Goal: Information Seeking & Learning: Learn about a topic

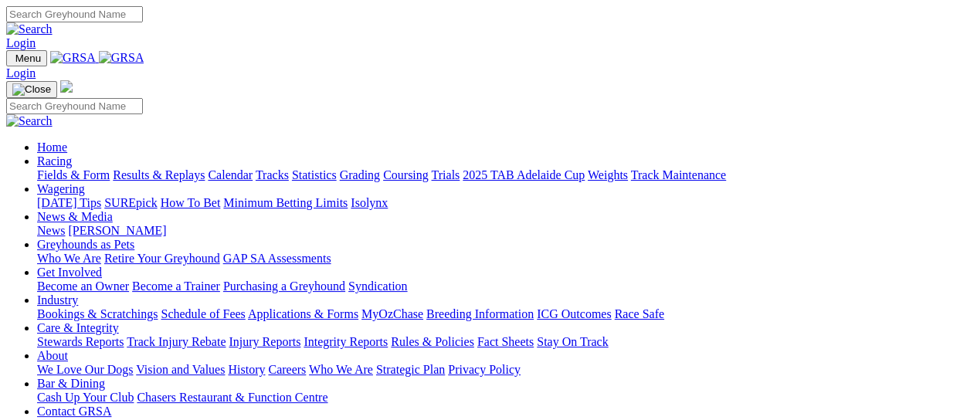
click at [72, 154] on link "Racing" at bounding box center [54, 160] width 35 height 13
click at [74, 168] on link "Fields & Form" at bounding box center [73, 174] width 73 height 13
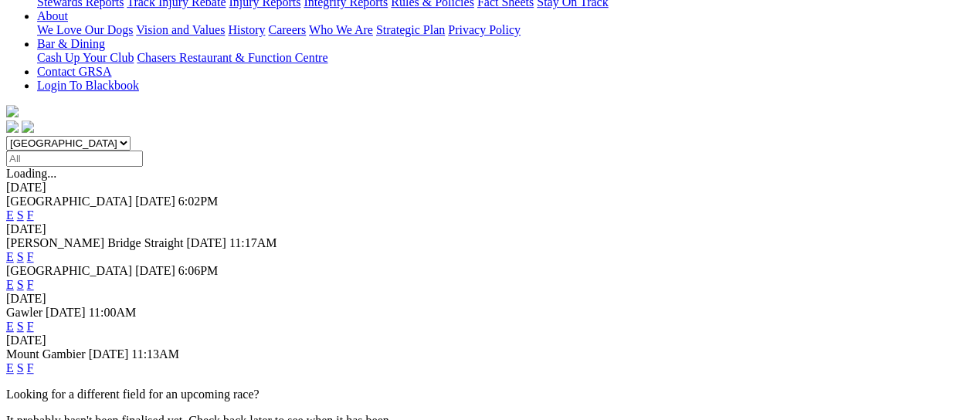
scroll to position [412, 0]
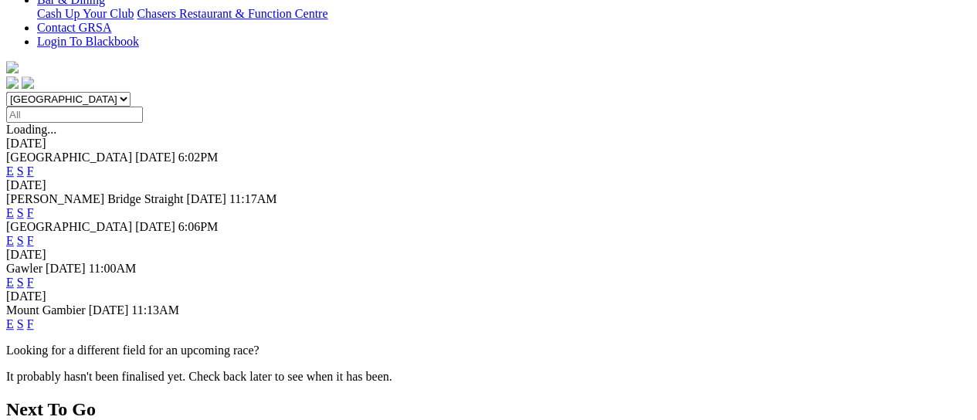
click at [34, 317] on link "F" at bounding box center [30, 323] width 7 height 13
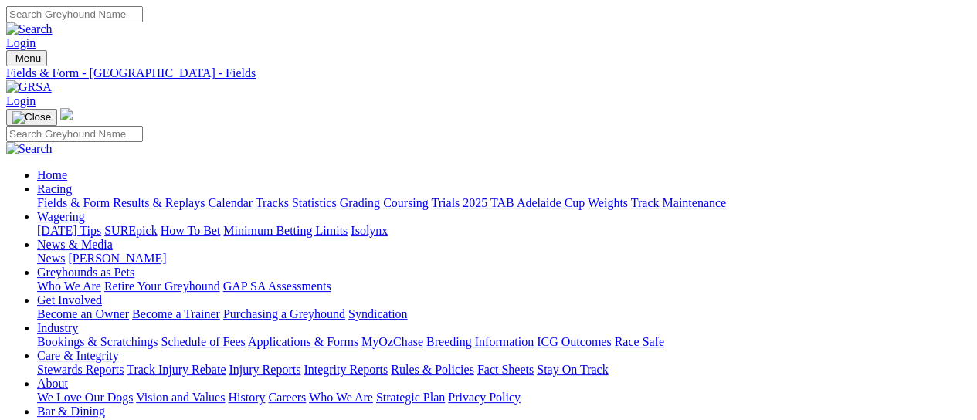
click at [79, 196] on link "Fields & Form" at bounding box center [73, 202] width 73 height 13
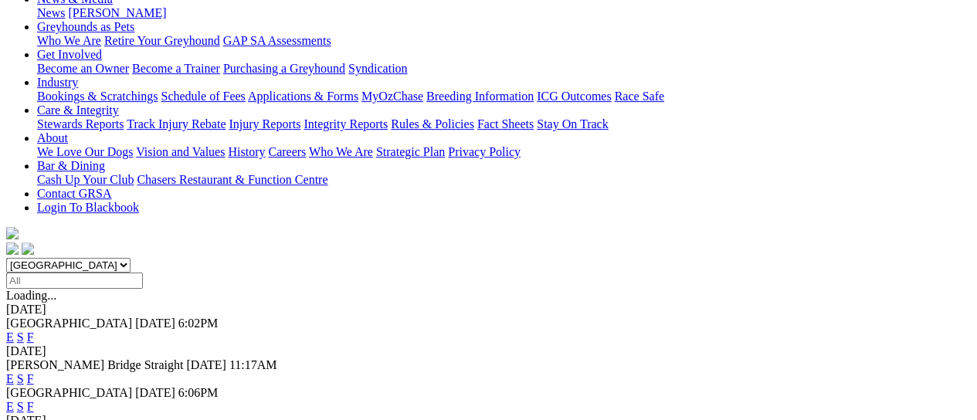
scroll to position [309, 0]
